Goal: Information Seeking & Learning: Check status

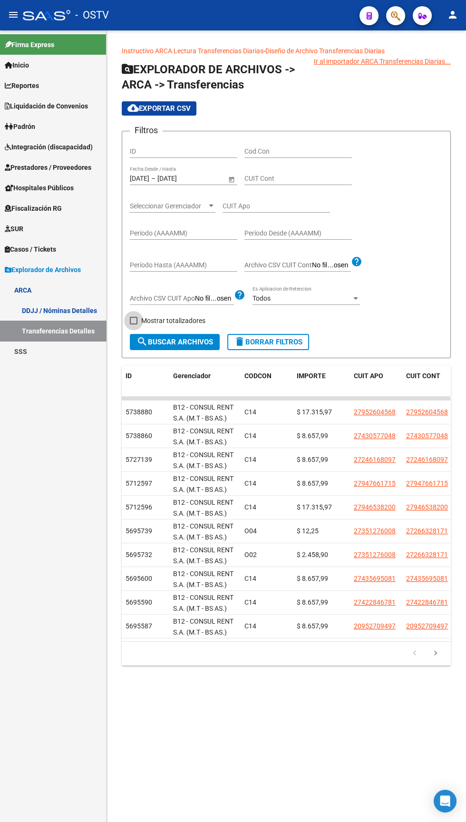
click at [132, 321] on span at bounding box center [134, 321] width 8 height 8
click at [133, 325] on input "Mostrar totalizadores" at bounding box center [133, 325] width 0 height 0
checkbox input "true"
click at [160, 341] on span "search Buscar Archivos" at bounding box center [175, 342] width 77 height 9
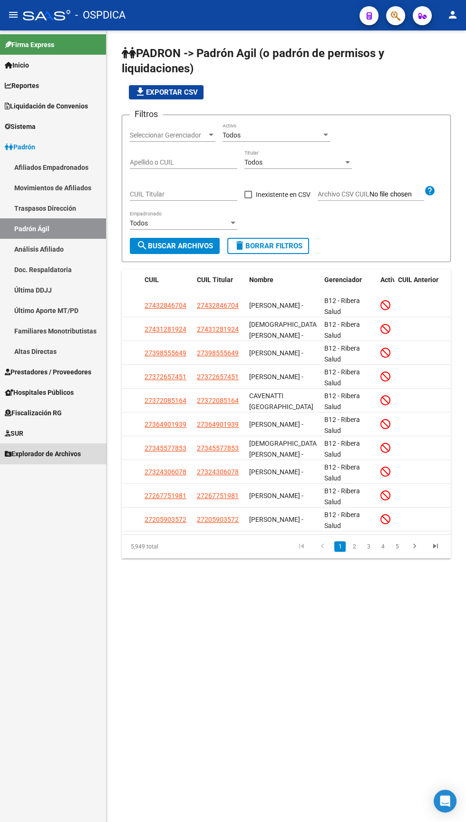
click at [35, 454] on span "Explorador de Archivos" at bounding box center [43, 454] width 76 height 10
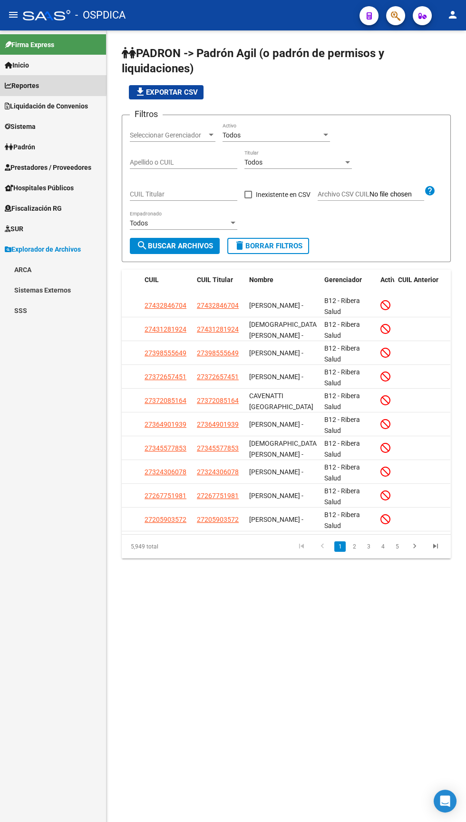
click at [46, 83] on link "Reportes" at bounding box center [53, 85] width 106 height 20
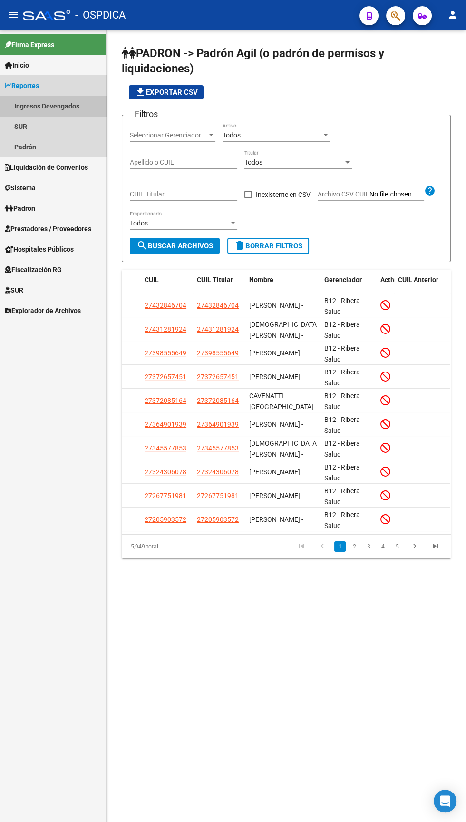
click at [74, 103] on link "Ingresos Devengados" at bounding box center [53, 106] width 106 height 20
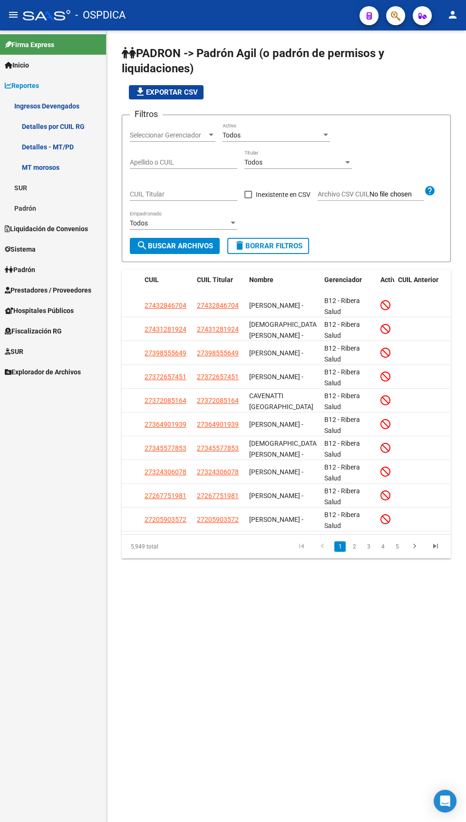
click at [73, 126] on link "Detalles por CUIL RG" at bounding box center [53, 126] width 106 height 20
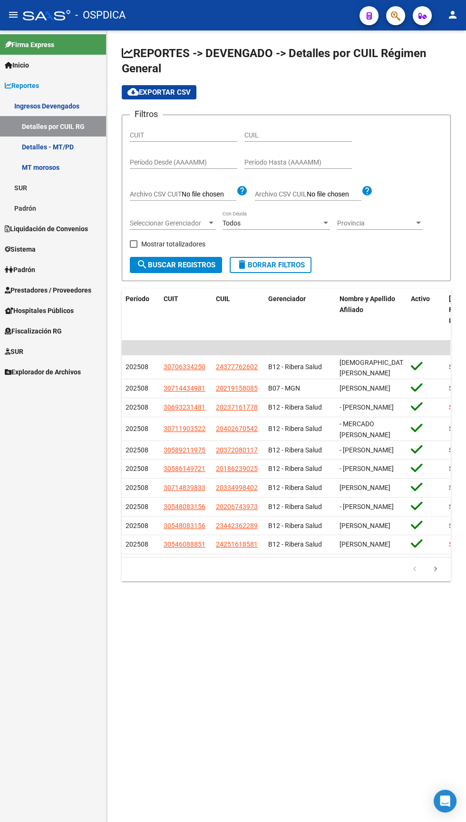
click at [184, 162] on input "Período Desde (AAAAMM)" at bounding box center [184, 162] width 108 height 8
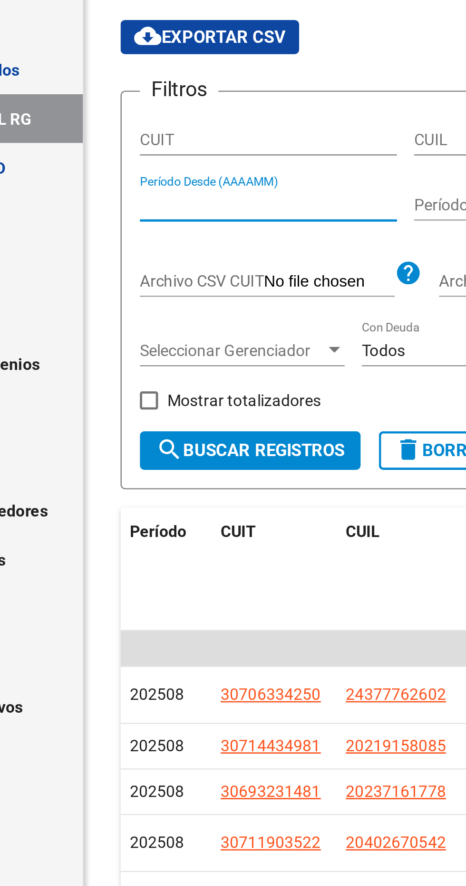
type input "202508"
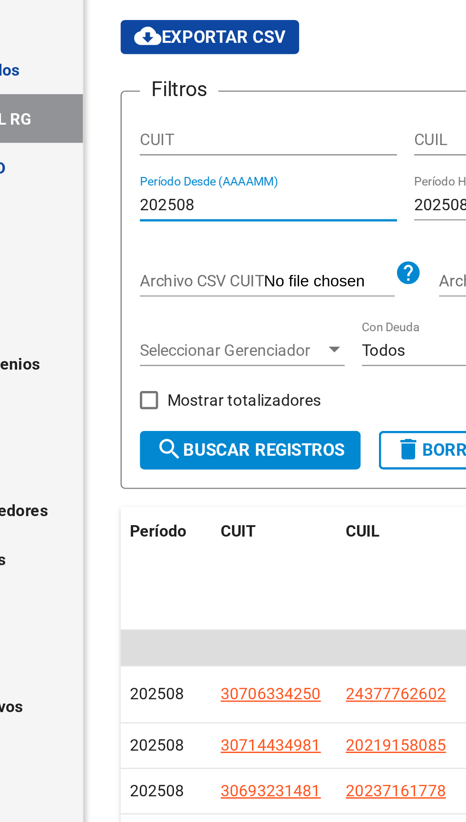
click at [131, 243] on span at bounding box center [134, 244] width 8 height 8
click at [133, 248] on input "Mostrar totalizadores" at bounding box center [133, 248] width 0 height 0
checkbox input "true"
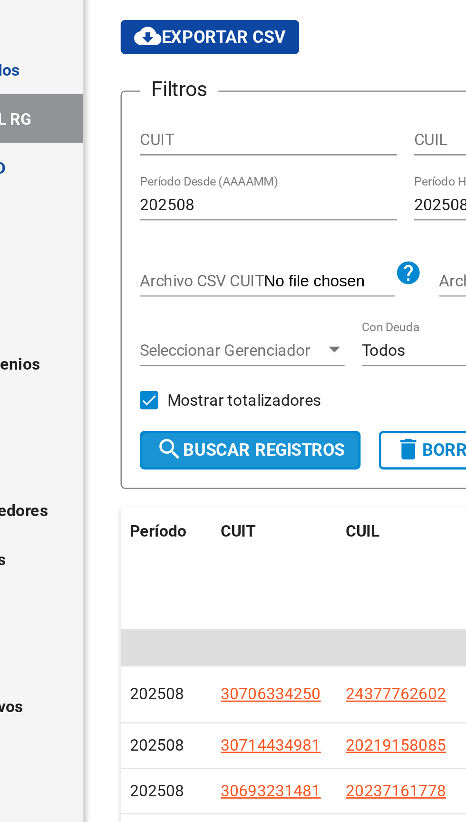
click at [174, 259] on button "search Buscar Registros" at bounding box center [176, 265] width 92 height 16
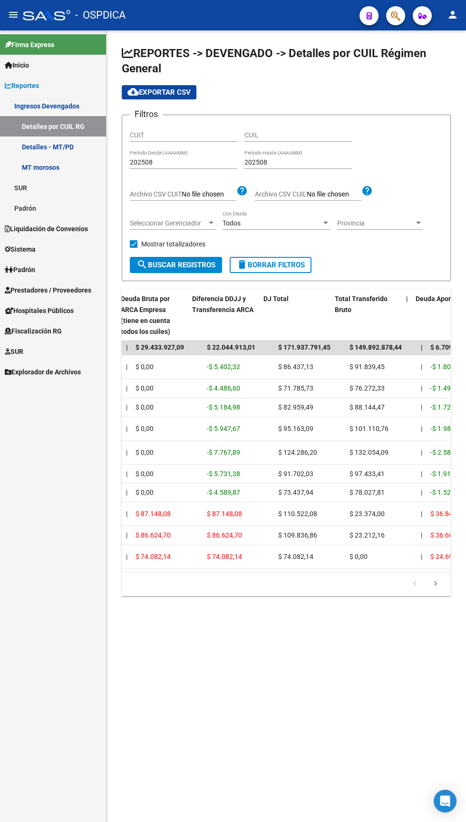
scroll to position [0, 491]
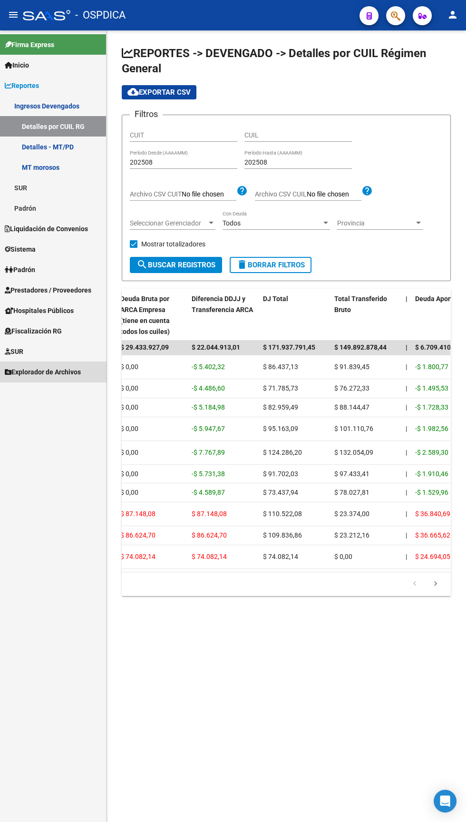
click at [39, 376] on span "Explorador de Archivos" at bounding box center [43, 372] width 76 height 10
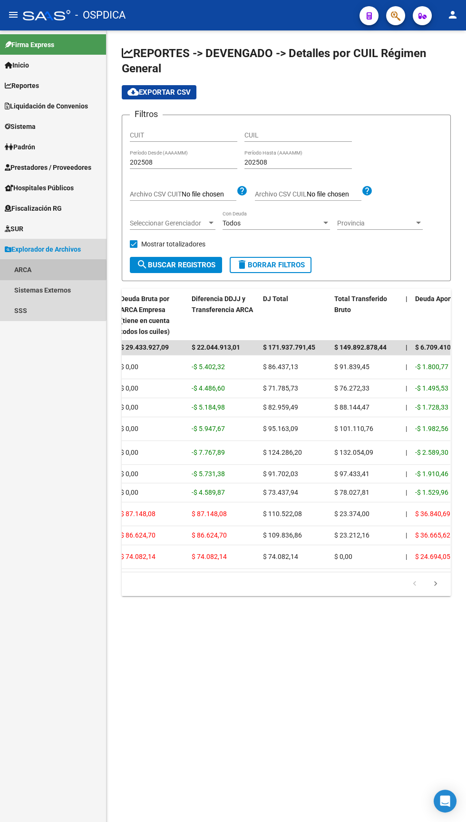
click at [21, 270] on link "ARCA" at bounding box center [53, 269] width 106 height 20
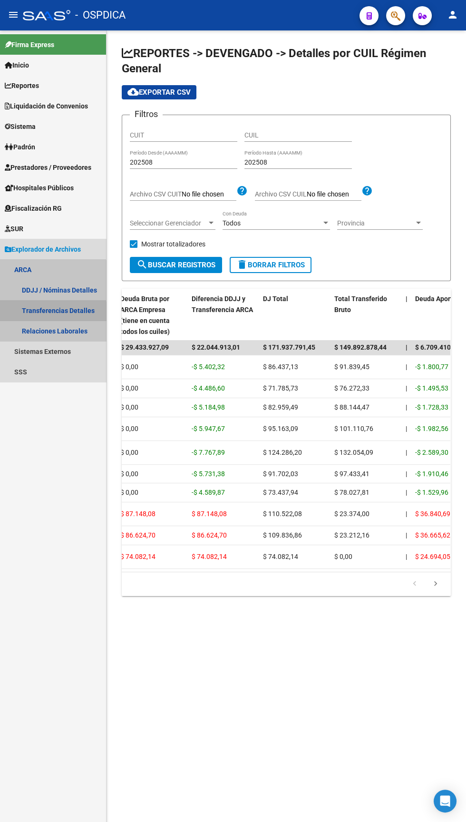
click at [48, 310] on link "Transferencias Detalles" at bounding box center [53, 310] width 106 height 20
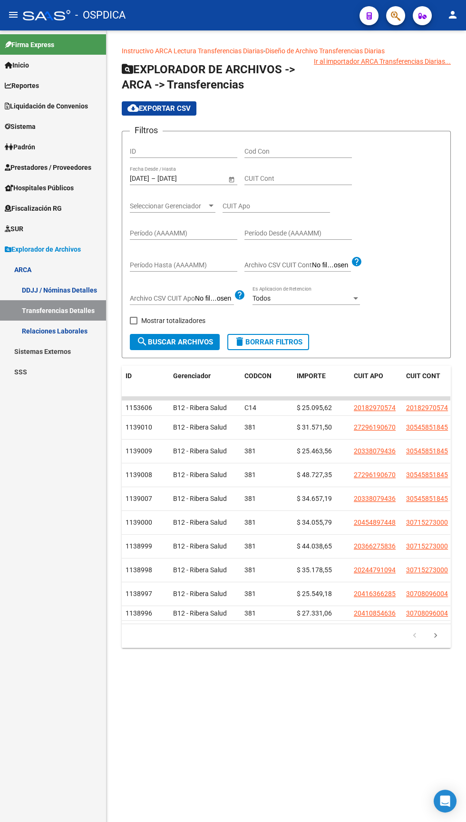
click at [164, 230] on input "Período (AAAAMM)" at bounding box center [184, 233] width 108 height 8
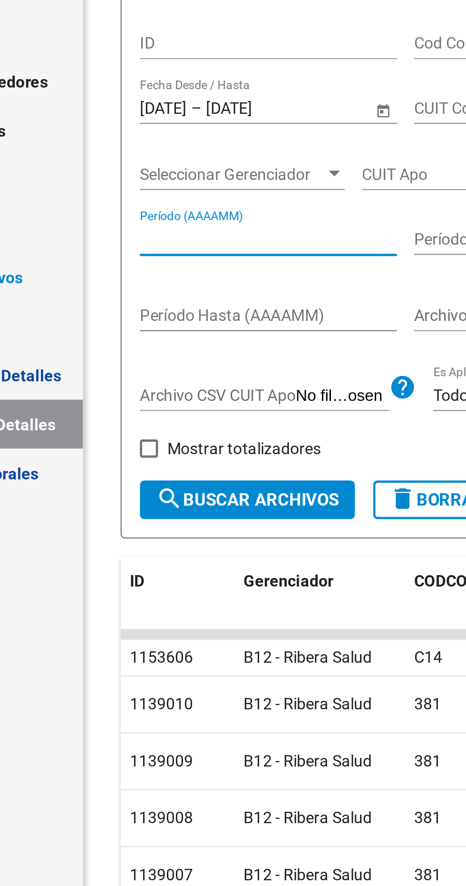
type input "202507"
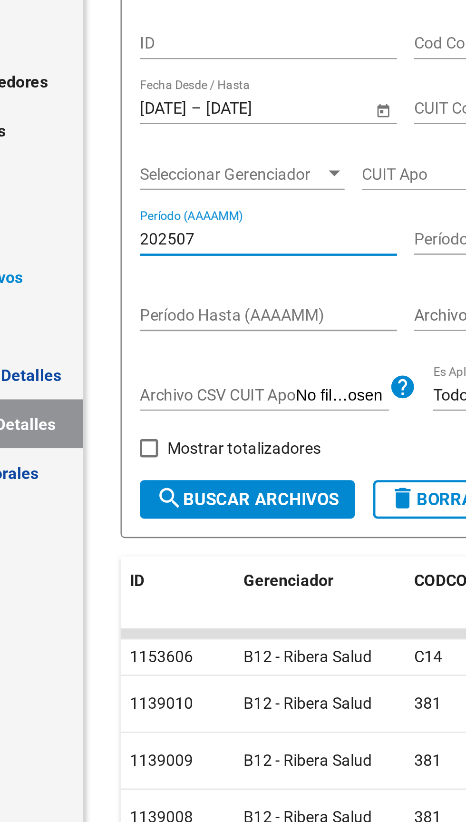
click at [255, 231] on input "Período Desde (AAAAMM)" at bounding box center [299, 233] width 108 height 8
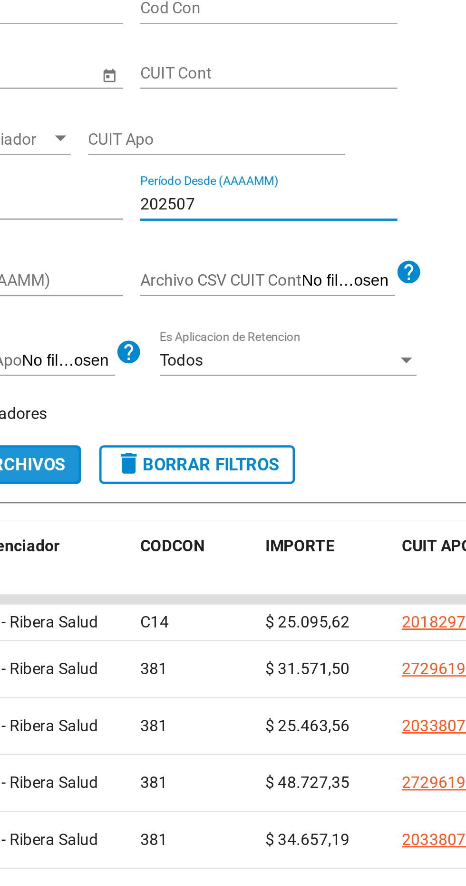
type input "202507"
click at [197, 339] on span "search Buscar Archivos" at bounding box center [175, 342] width 77 height 9
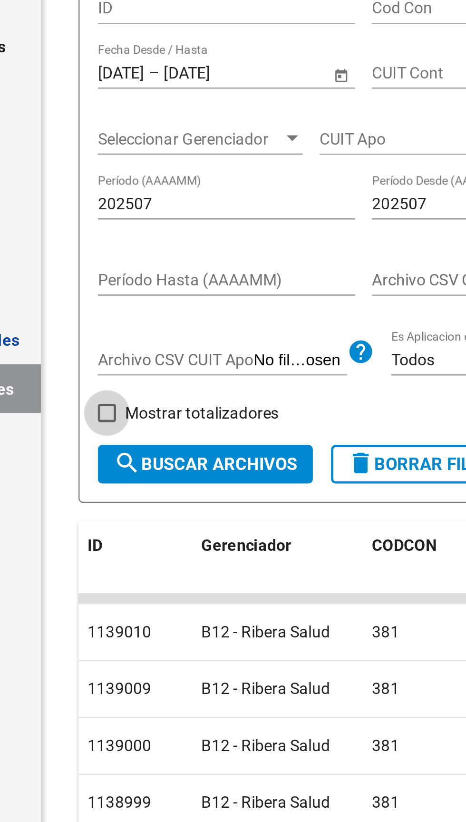
click at [130, 321] on span at bounding box center [134, 321] width 8 height 8
click at [133, 325] on input "Mostrar totalizadores" at bounding box center [133, 325] width 0 height 0
checkbox input "true"
click at [154, 339] on span "search Buscar Archivos" at bounding box center [175, 342] width 77 height 9
